Goal: Information Seeking & Learning: Learn about a topic

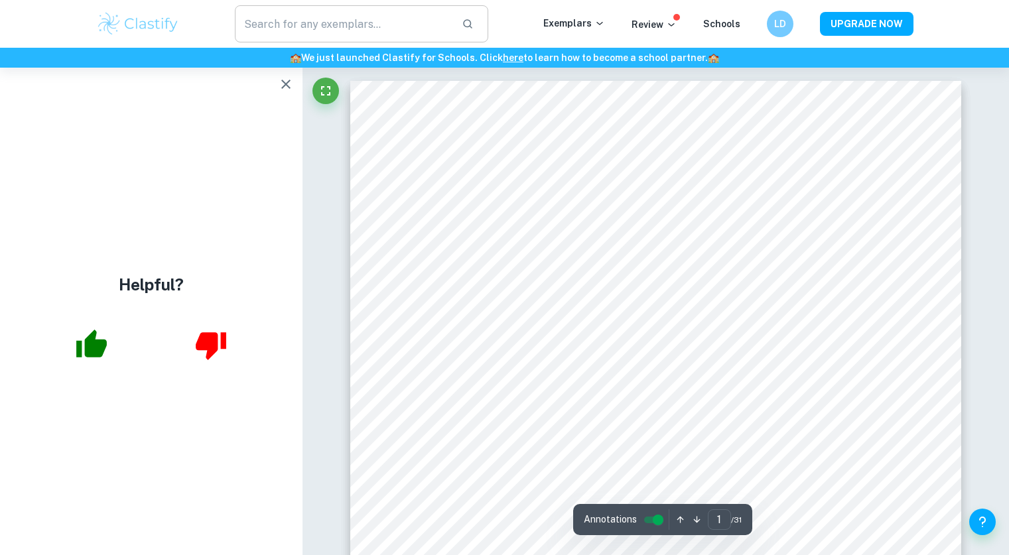
click at [300, 33] on input "text" at bounding box center [343, 23] width 217 height 37
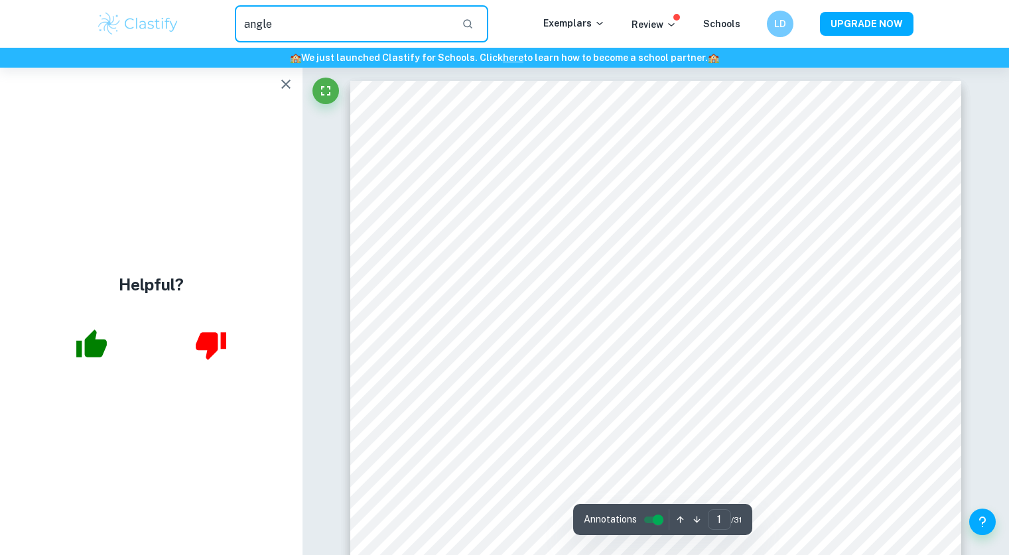
type input "angle"
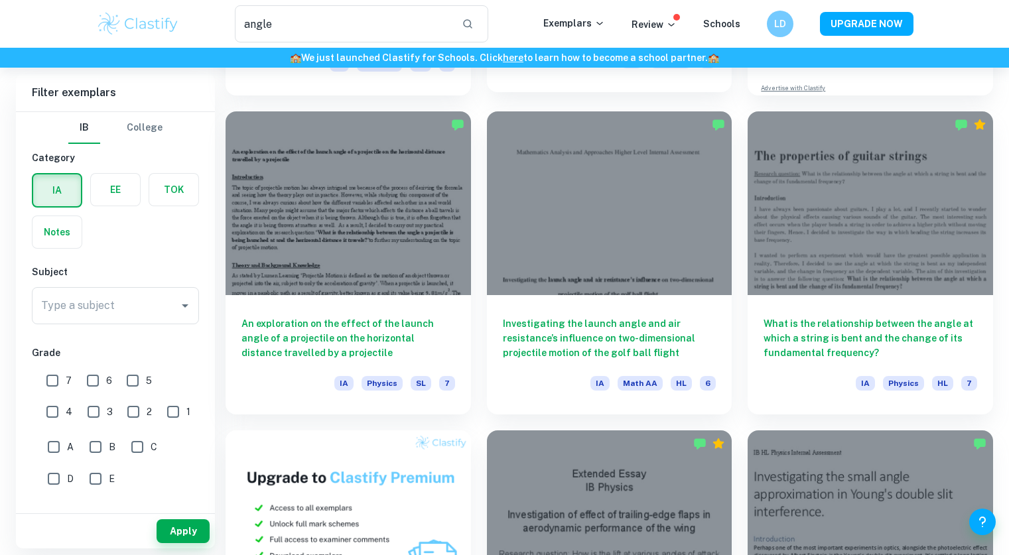
scroll to position [354, 0]
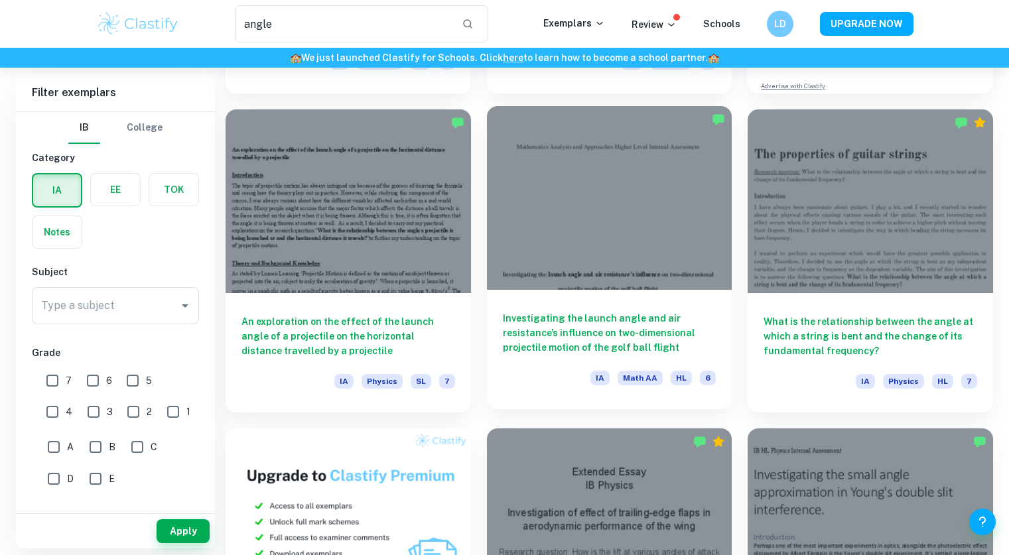
click at [612, 325] on h6 "Investigating the launch angle and air resistance’s influence on two-dimensiona…" at bounding box center [610, 333] width 214 height 44
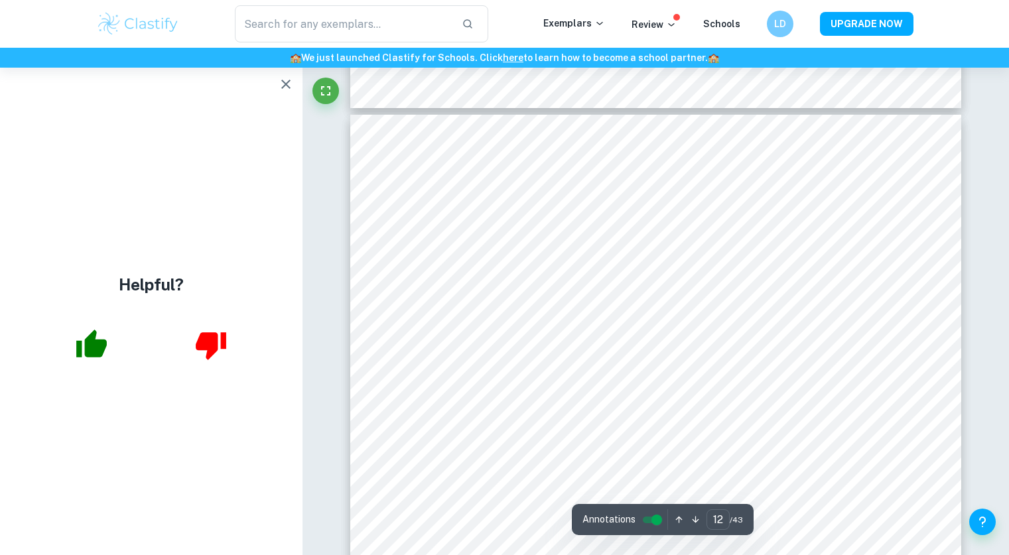
scroll to position [9841, 0]
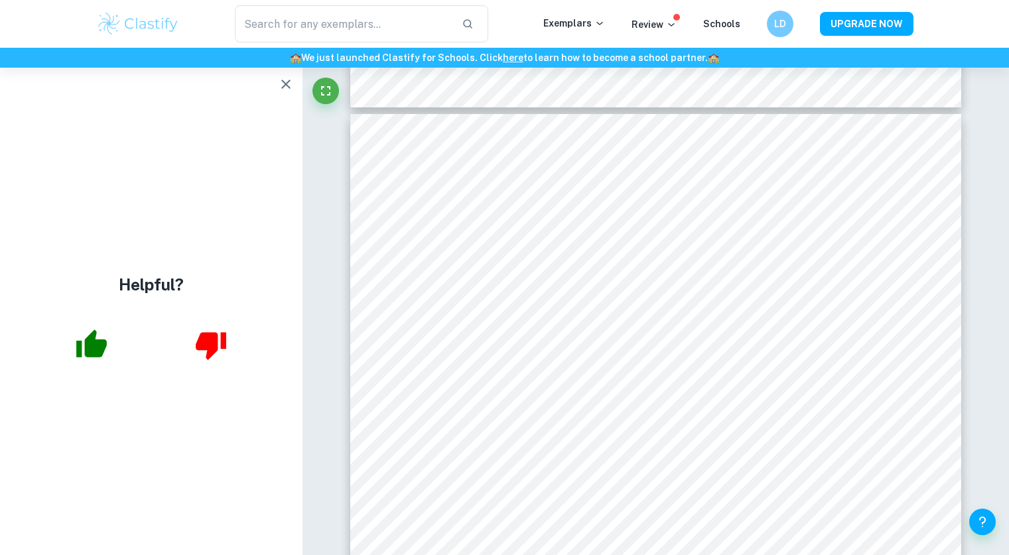
type input "11"
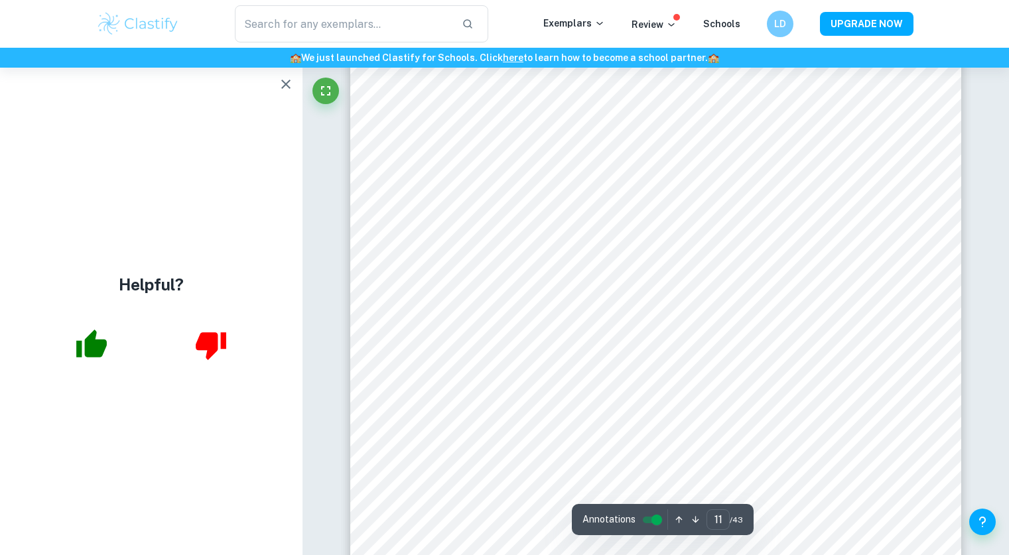
scroll to position [9163, 0]
